Goal: Entertainment & Leisure: Consume media (video, audio)

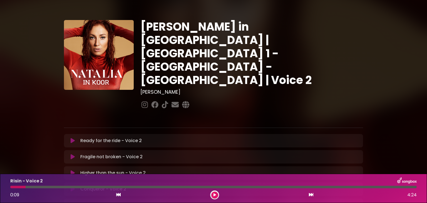
click at [11, 188] on div "Risin - Voice 2 0:09 4:24" at bounding box center [213, 188] width 413 height 22
click at [11, 186] on div at bounding box center [17, 187] width 15 height 2
click at [215, 196] on icon at bounding box center [214, 194] width 2 height 3
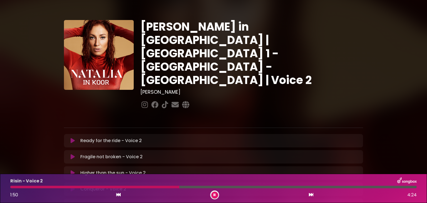
click at [215, 196] on icon at bounding box center [214, 194] width 2 height 3
click at [166, 187] on div at bounding box center [94, 187] width 169 height 2
click at [162, 186] on div at bounding box center [94, 187] width 169 height 2
click at [214, 193] on icon at bounding box center [214, 194] width 2 height 3
click at [159, 187] on div at bounding box center [93, 187] width 167 height 2
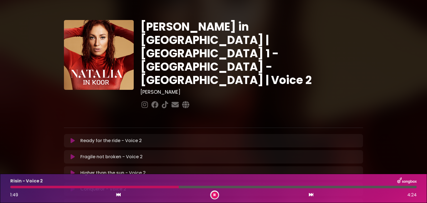
click at [159, 187] on div at bounding box center [94, 187] width 168 height 2
click at [165, 187] on div at bounding box center [93, 187] width 167 height 2
click at [165, 187] on div at bounding box center [94, 187] width 169 height 2
click at [183, 186] on div at bounding box center [101, 187] width 183 height 2
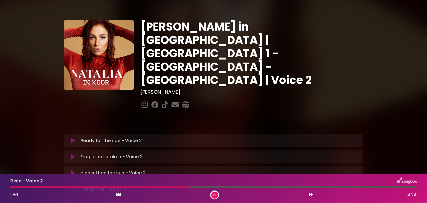
click at [183, 186] on div at bounding box center [99, 187] width 179 height 2
click at [183, 186] on div at bounding box center [100, 187] width 181 height 2
click at [183, 186] on div at bounding box center [99, 187] width 179 height 2
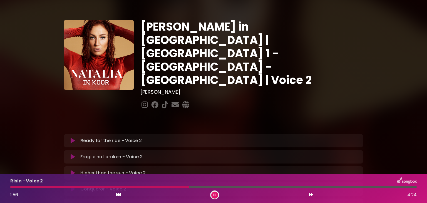
click at [183, 186] on div at bounding box center [99, 187] width 179 height 2
click at [183, 186] on div at bounding box center [101, 187] width 183 height 2
click at [183, 186] on div at bounding box center [100, 187] width 180 height 2
click at [183, 186] on div at bounding box center [99, 187] width 179 height 2
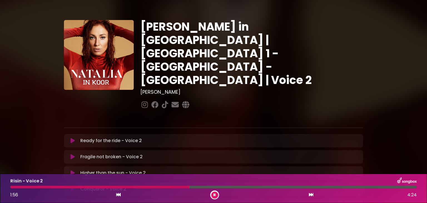
click at [183, 186] on div at bounding box center [99, 187] width 179 height 2
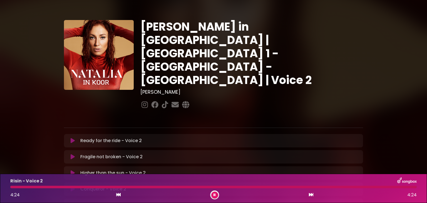
click at [214, 192] on button at bounding box center [214, 194] width 7 height 7
